Goal: Find specific page/section: Find specific page/section

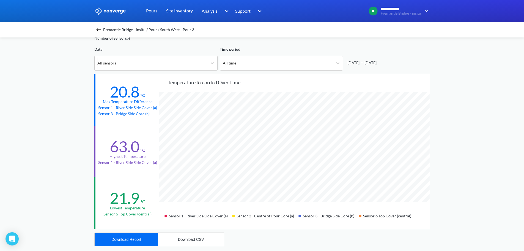
scroll to position [461, 524]
drag, startPoint x: 0, startPoint y: 0, endPoint x: 136, endPoint y: 31, distance: 139.0
click at [72, 58] on div "**********" at bounding box center [262, 202] width 524 height 461
click at [142, 29] on span "Fremantle Bridge - insitu / Pour / South West - Pour 3" at bounding box center [148, 30] width 91 height 8
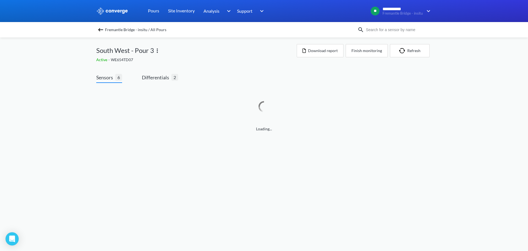
click at [167, 84] on div "Loading..." at bounding box center [264, 113] width 336 height 60
click at [167, 81] on span "Differentials 2" at bounding box center [160, 77] width 36 height 9
click at [228, 68] on div "Sensors 6 Differentials 2 Loading..." at bounding box center [264, 103] width 336 height 77
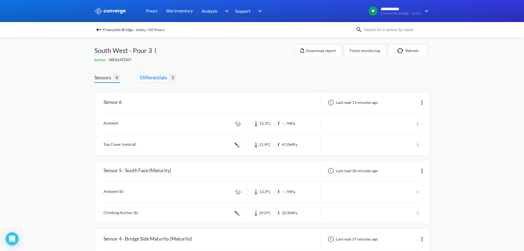
click at [147, 82] on span "Differentials 2" at bounding box center [158, 77] width 36 height 9
click at [198, 59] on div "Active - WE654TD07" at bounding box center [194, 60] width 201 height 6
click at [167, 75] on span "Differentials" at bounding box center [154, 77] width 29 height 8
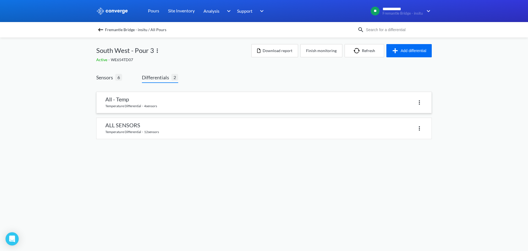
click at [133, 102] on link at bounding box center [264, 102] width 335 height 21
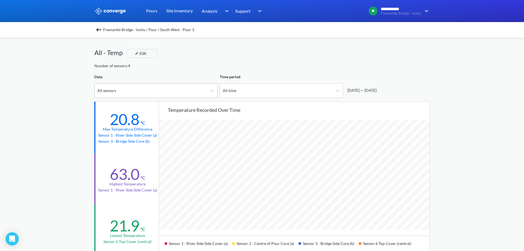
scroll to position [461, 524]
click at [37, 125] on div "**********" at bounding box center [262, 230] width 524 height 461
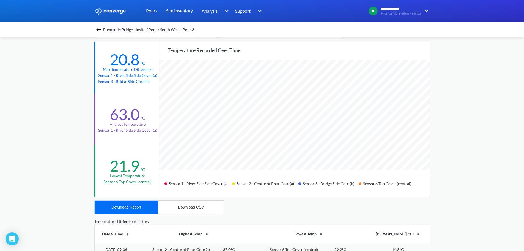
scroll to position [28, 0]
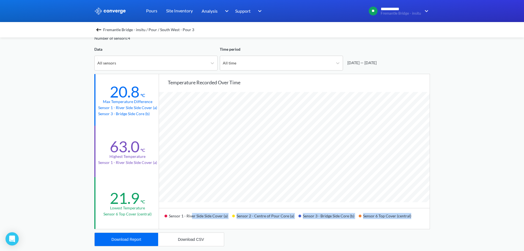
drag, startPoint x: 192, startPoint y: 217, endPoint x: 423, endPoint y: 211, distance: 230.9
click at [421, 212] on div "Sensor 1 - River Side Side Cover (a) Sensor 2 - Centre of Pour Core (a) Sensor …" at bounding box center [294, 218] width 271 height 21
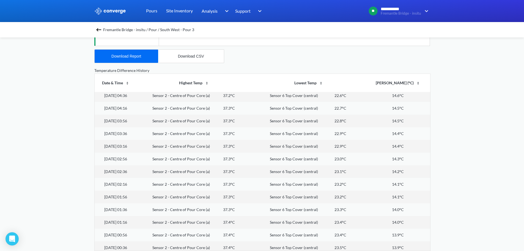
scroll to position [73, 0]
